Goal: Task Accomplishment & Management: Manage account settings

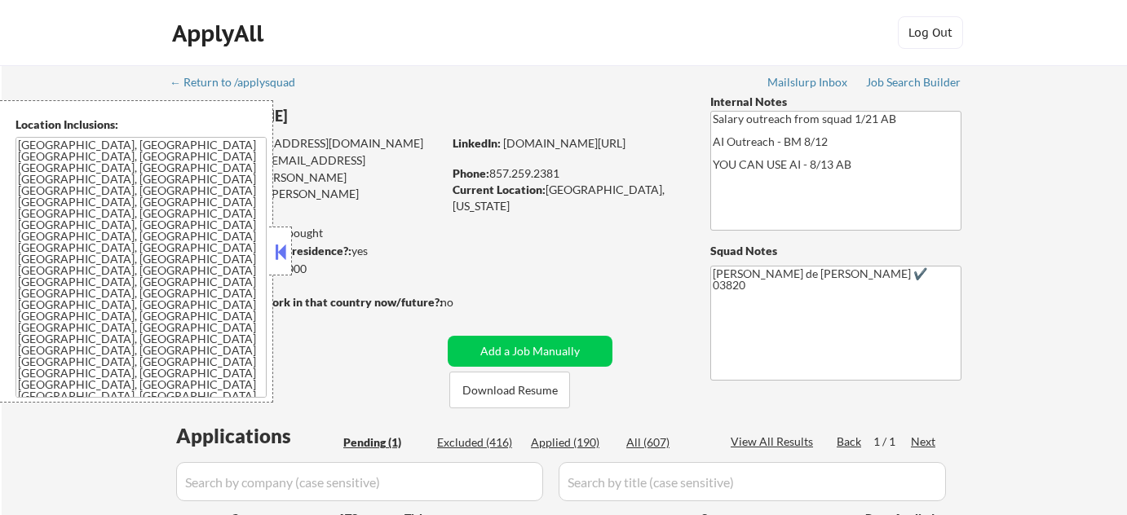
scroll to position [222, 0]
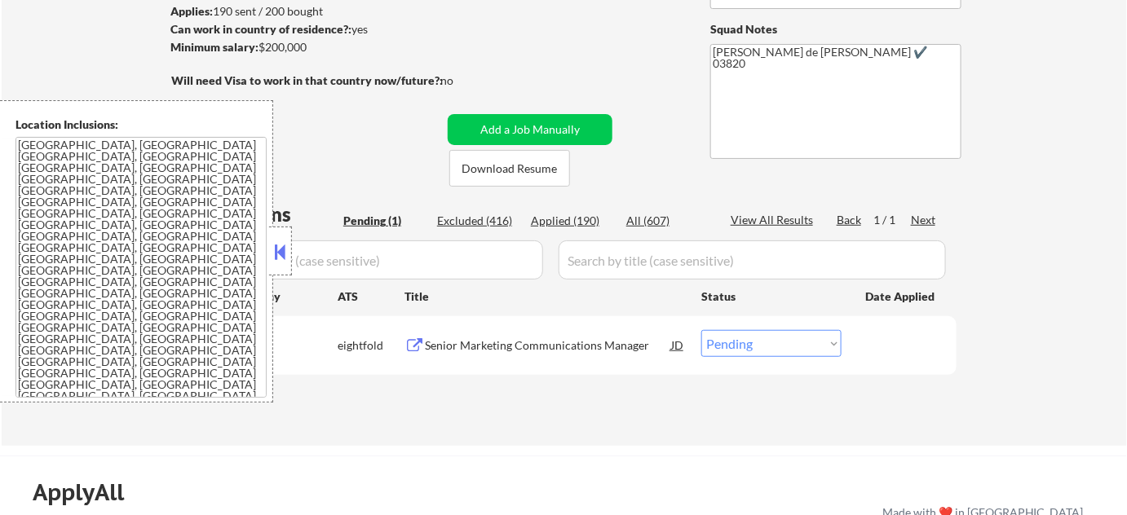
click at [280, 253] on button at bounding box center [281, 252] width 18 height 24
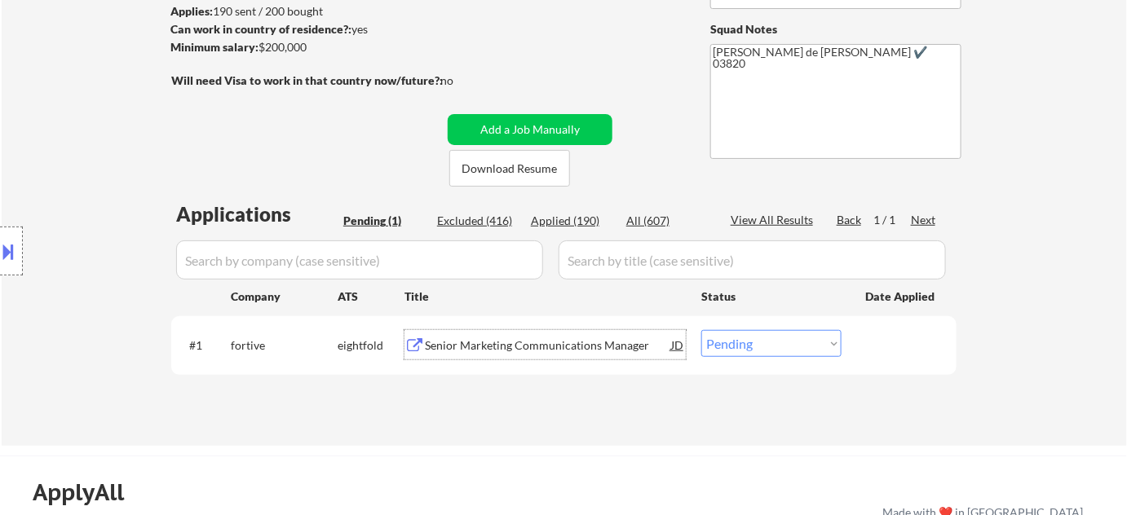
click at [531, 343] on div "Senior Marketing Communications Manager" at bounding box center [548, 346] width 246 height 16
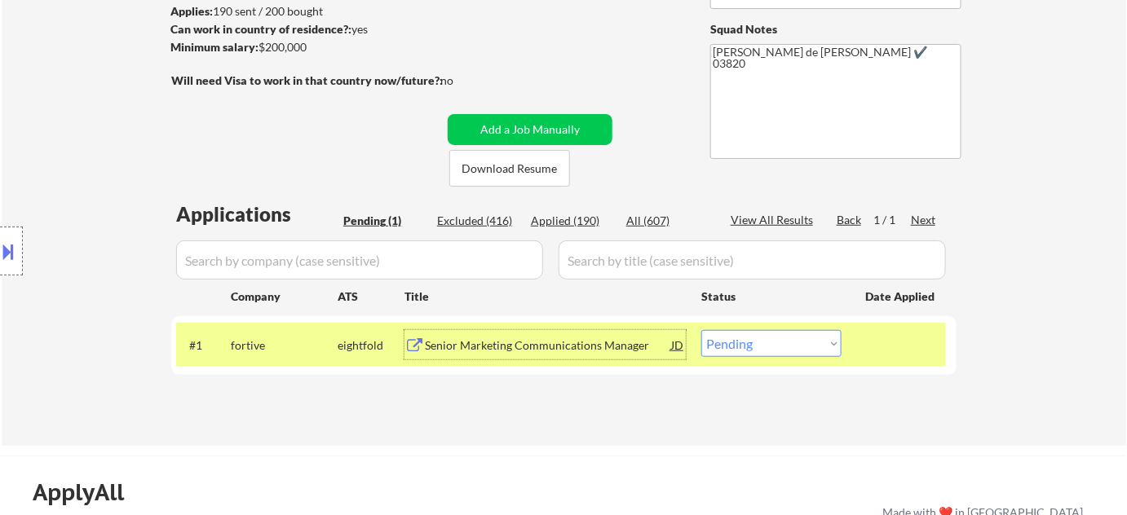
click at [763, 353] on select "Choose an option... Pending Applied Excluded (Questions) Excluded (Expired) Exc…" at bounding box center [771, 343] width 140 height 27
select select ""excluded__salary_""
click at [701, 330] on select "Choose an option... Pending Applied Excluded (Questions) Excluded (Expired) Exc…" at bounding box center [771, 343] width 140 height 27
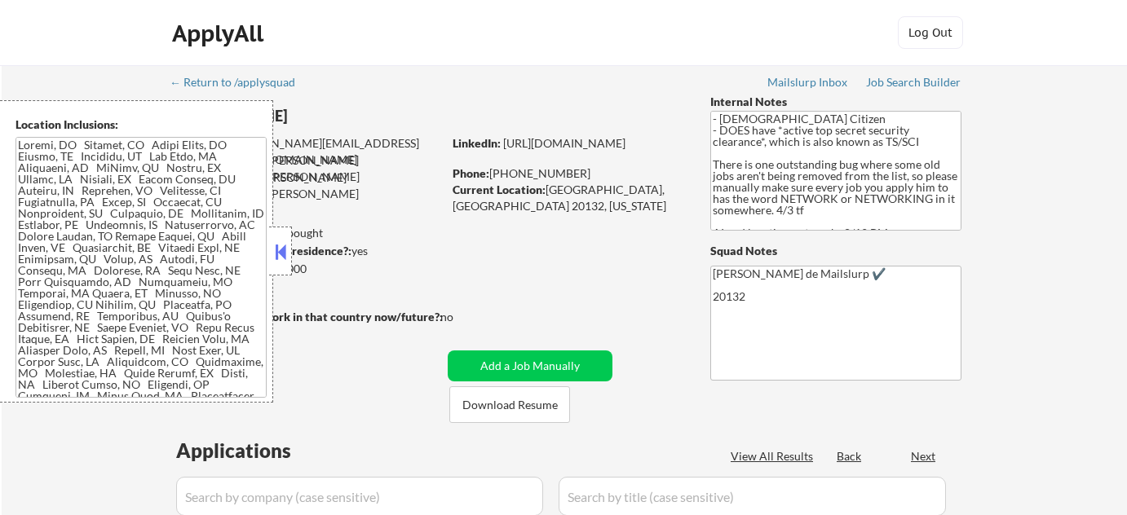
select select ""pending""
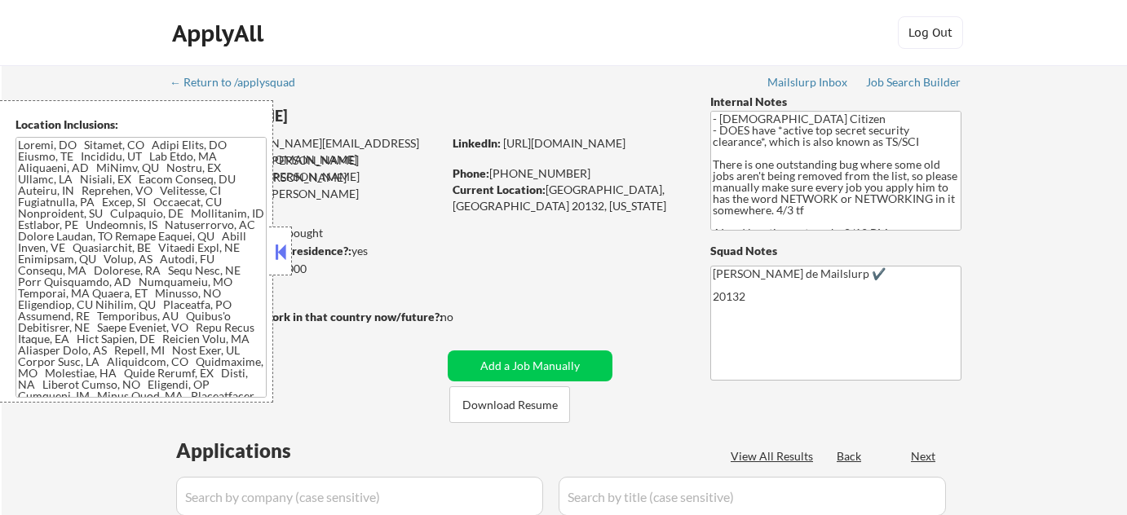
select select ""pending""
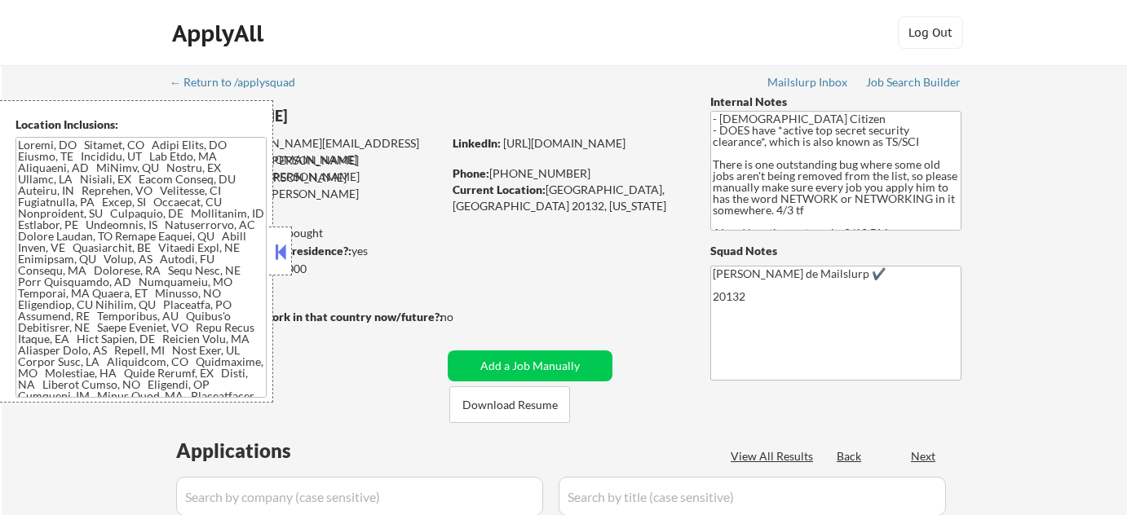
select select ""pending""
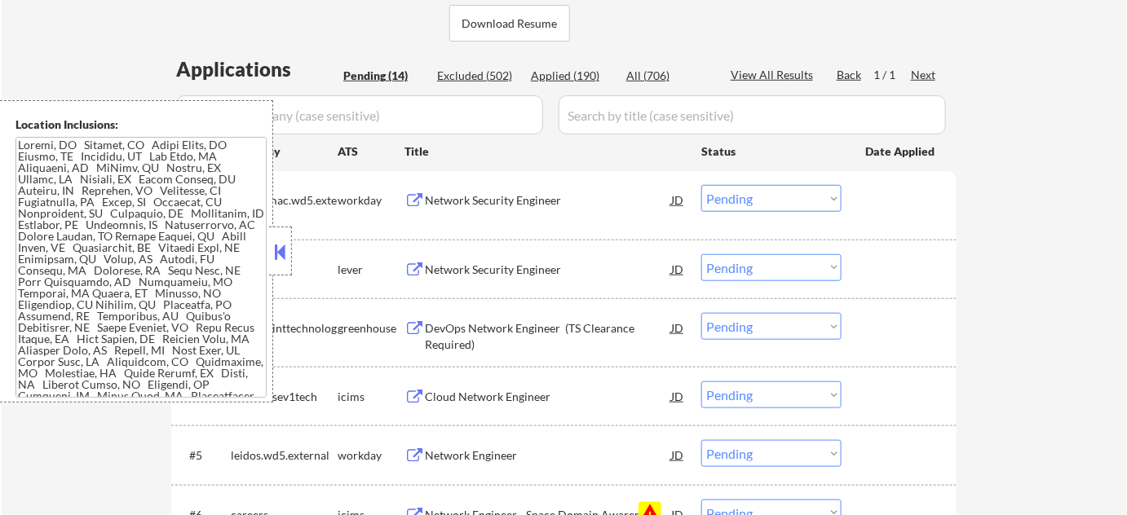
scroll to position [444, 0]
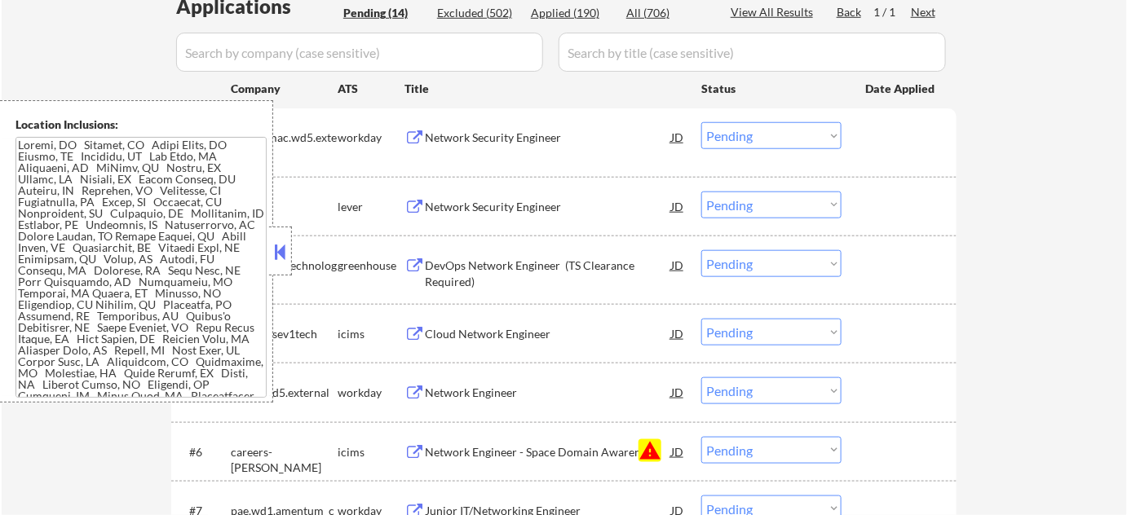
click at [282, 263] on button at bounding box center [281, 252] width 18 height 24
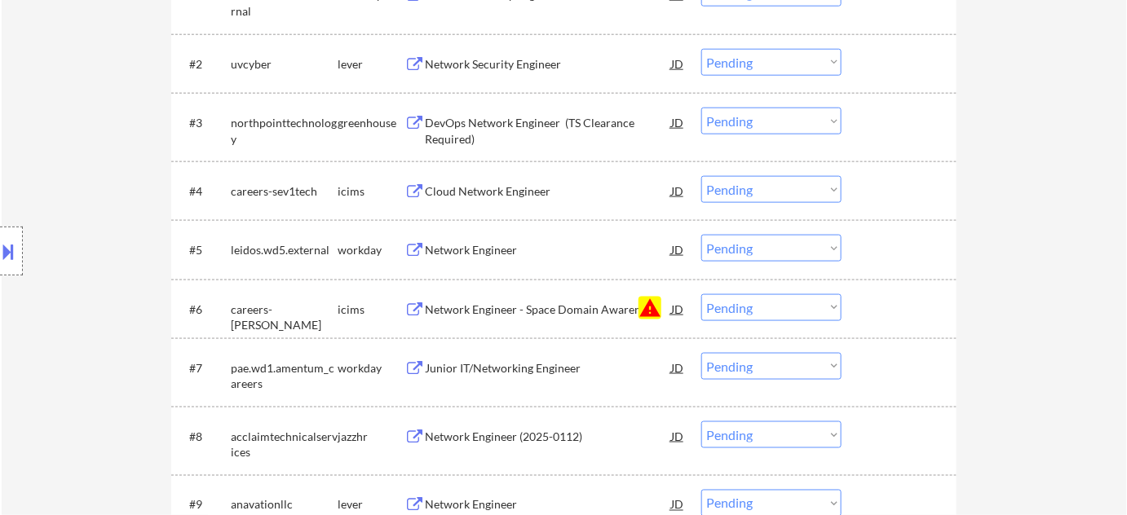
scroll to position [593, 0]
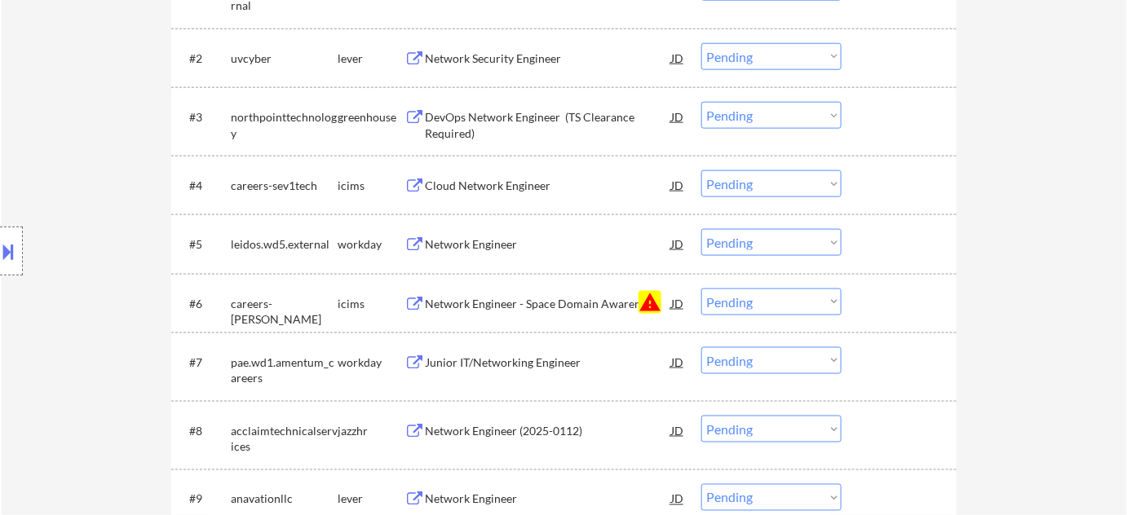
click at [758, 304] on select "Choose an option... Pending Applied Excluded (Questions) Excluded (Expired) Exc…" at bounding box center [771, 302] width 140 height 27
click at [701, 289] on select "Choose an option... Pending Applied Excluded (Questions) Excluded (Expired) Exc…" at bounding box center [771, 302] width 140 height 27
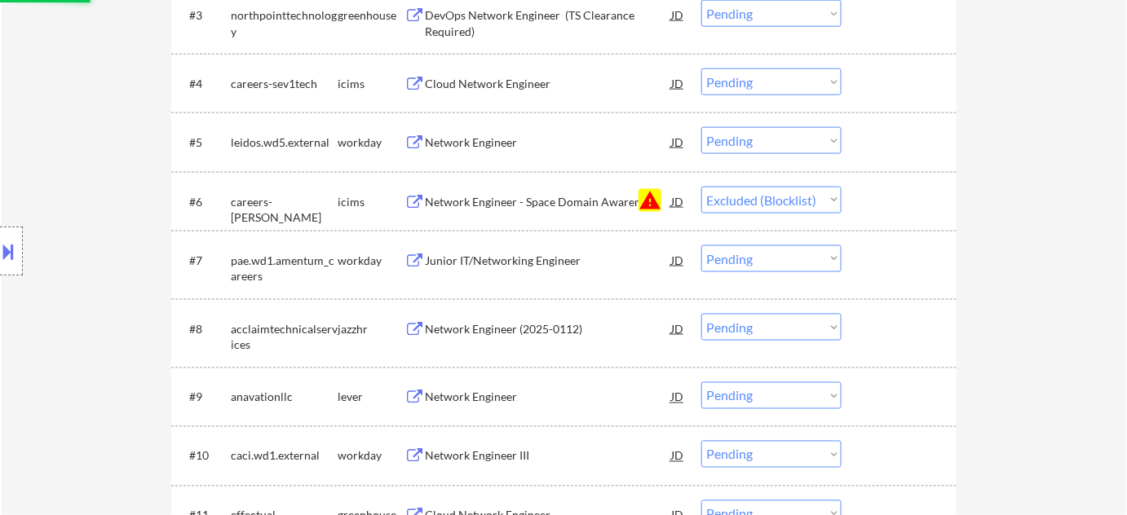
scroll to position [889, 0]
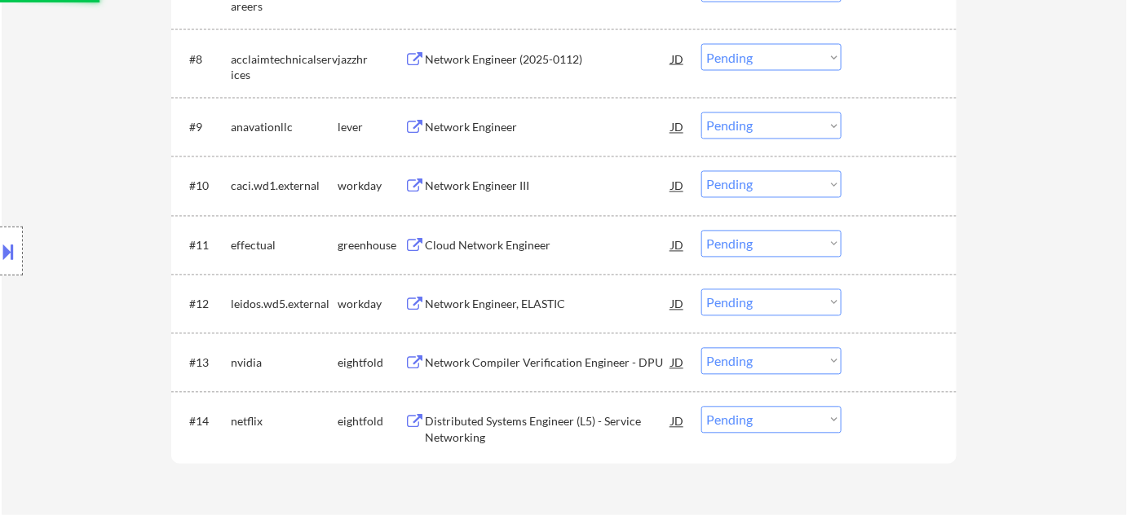
select select ""pending""
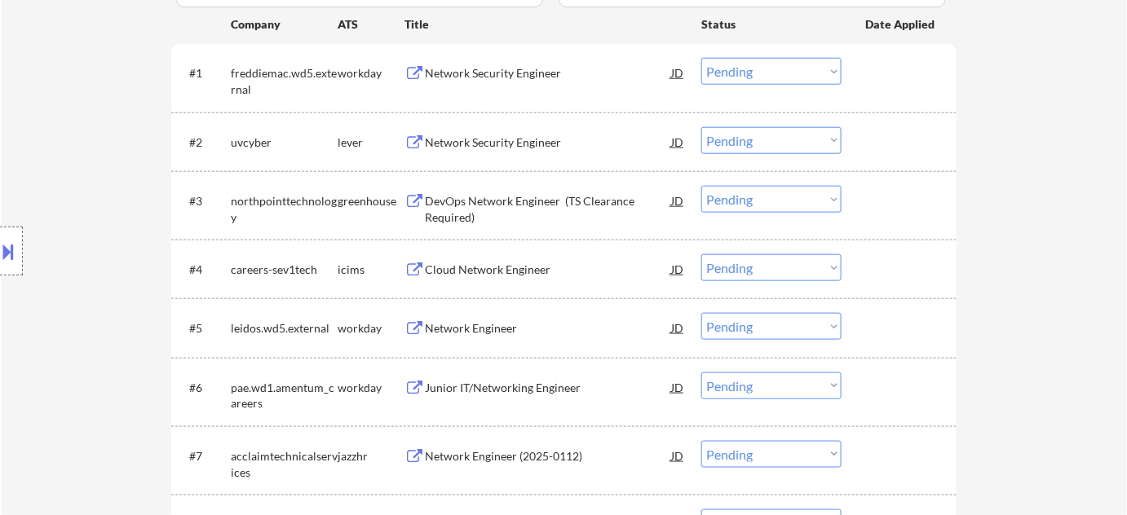
scroll to position [519, 0]
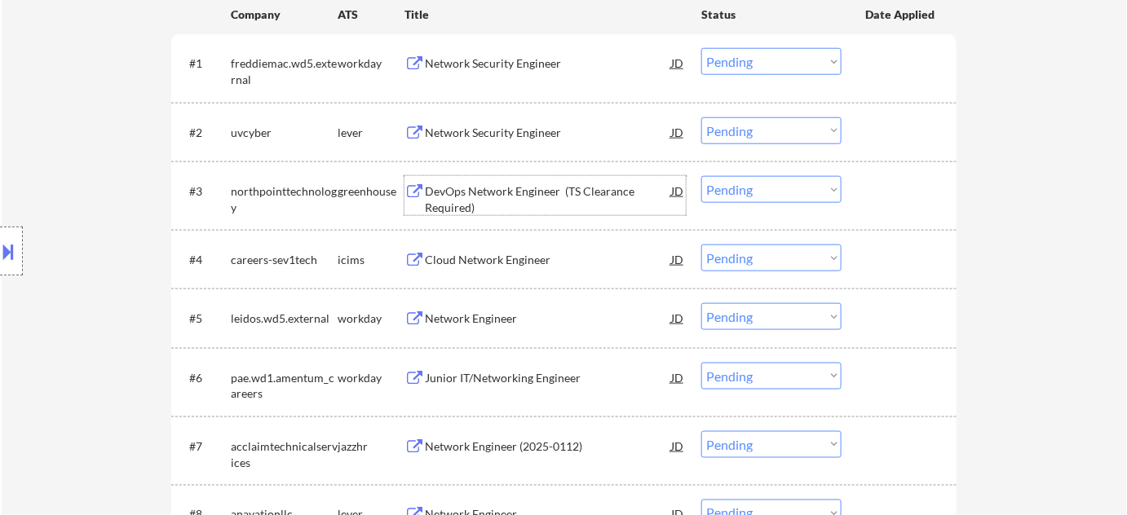
click at [500, 201] on div "DevOps Network Engineer (TS Clearance Required)" at bounding box center [548, 199] width 246 height 32
